Goal: Check status

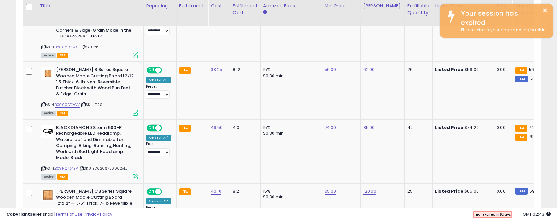
scroll to position [132, 304]
